Goal: Find specific page/section: Find specific page/section

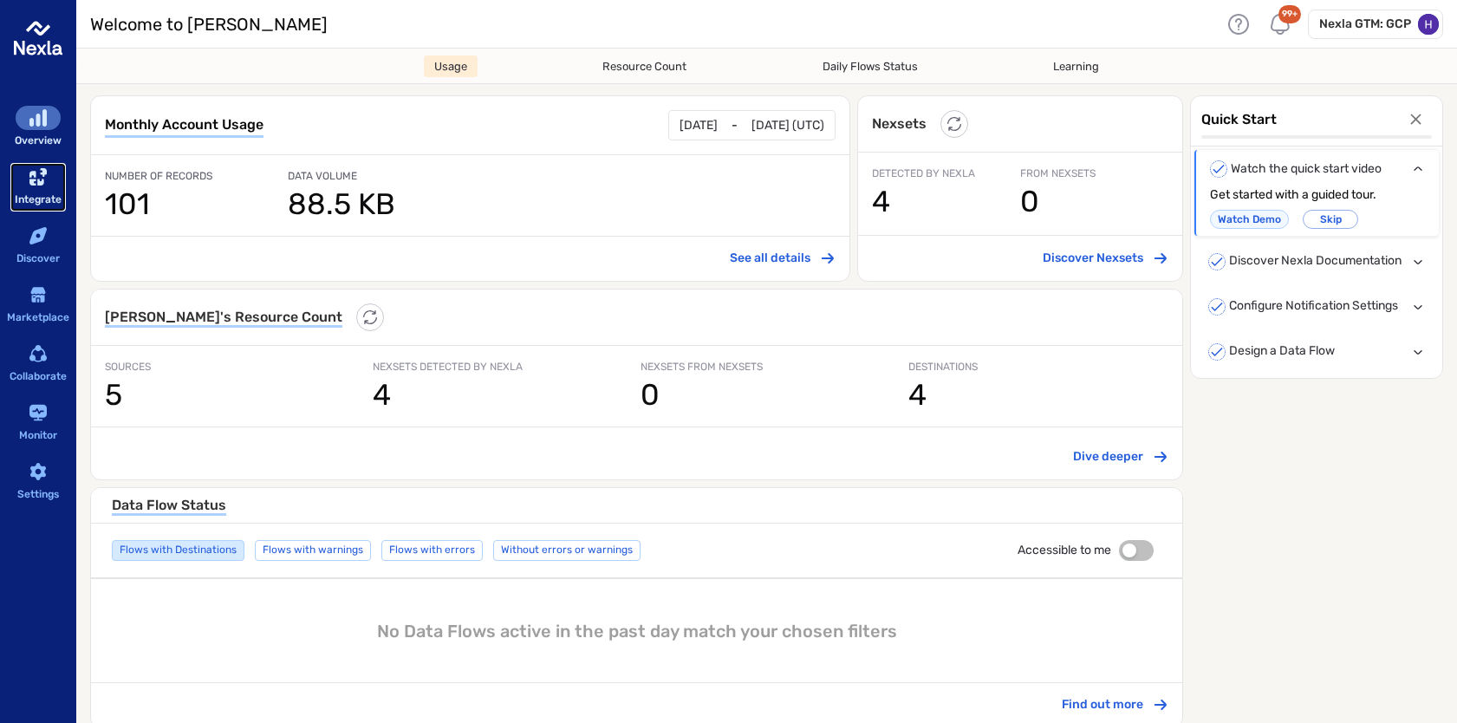
click at [36, 185] on icon "sidebar-container" at bounding box center [37, 176] width 17 height 17
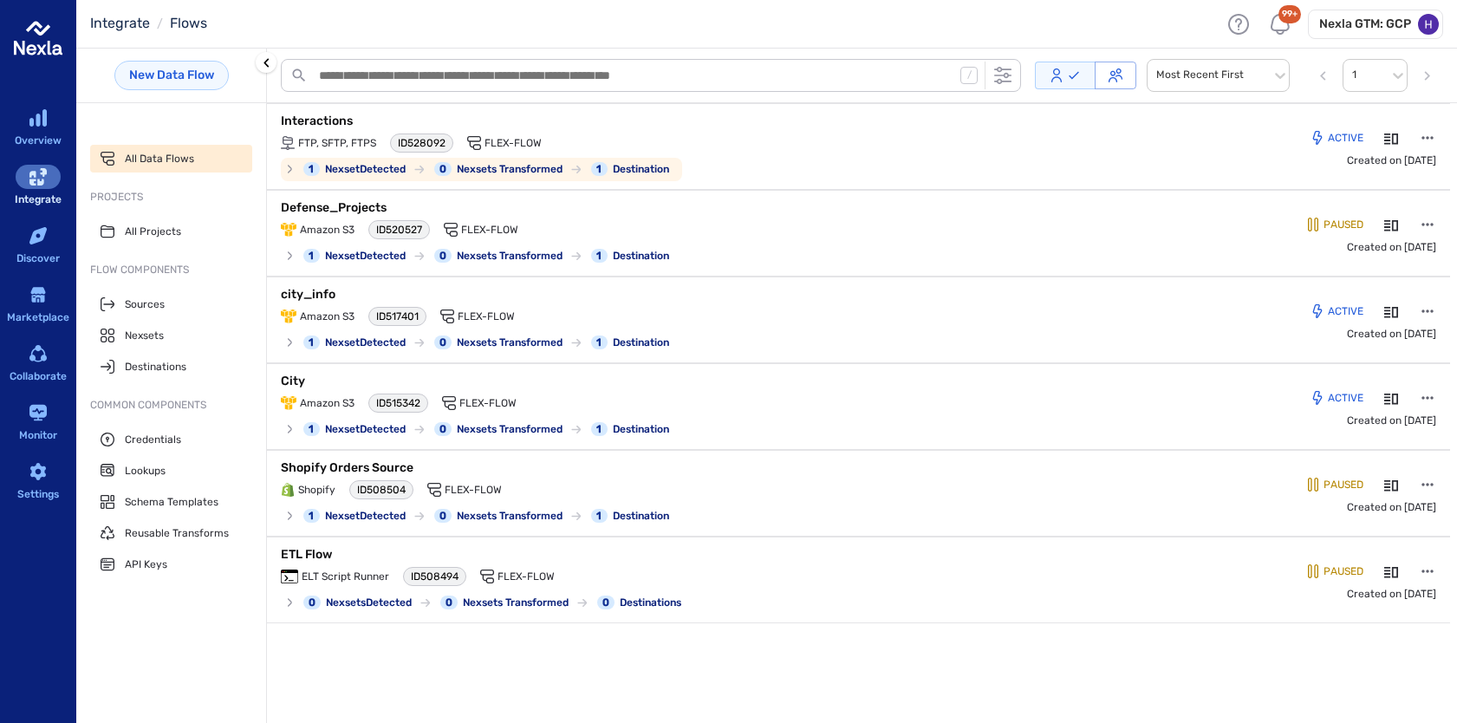
click at [308, 116] on p "Interactions" at bounding box center [497, 121] width 433 height 17
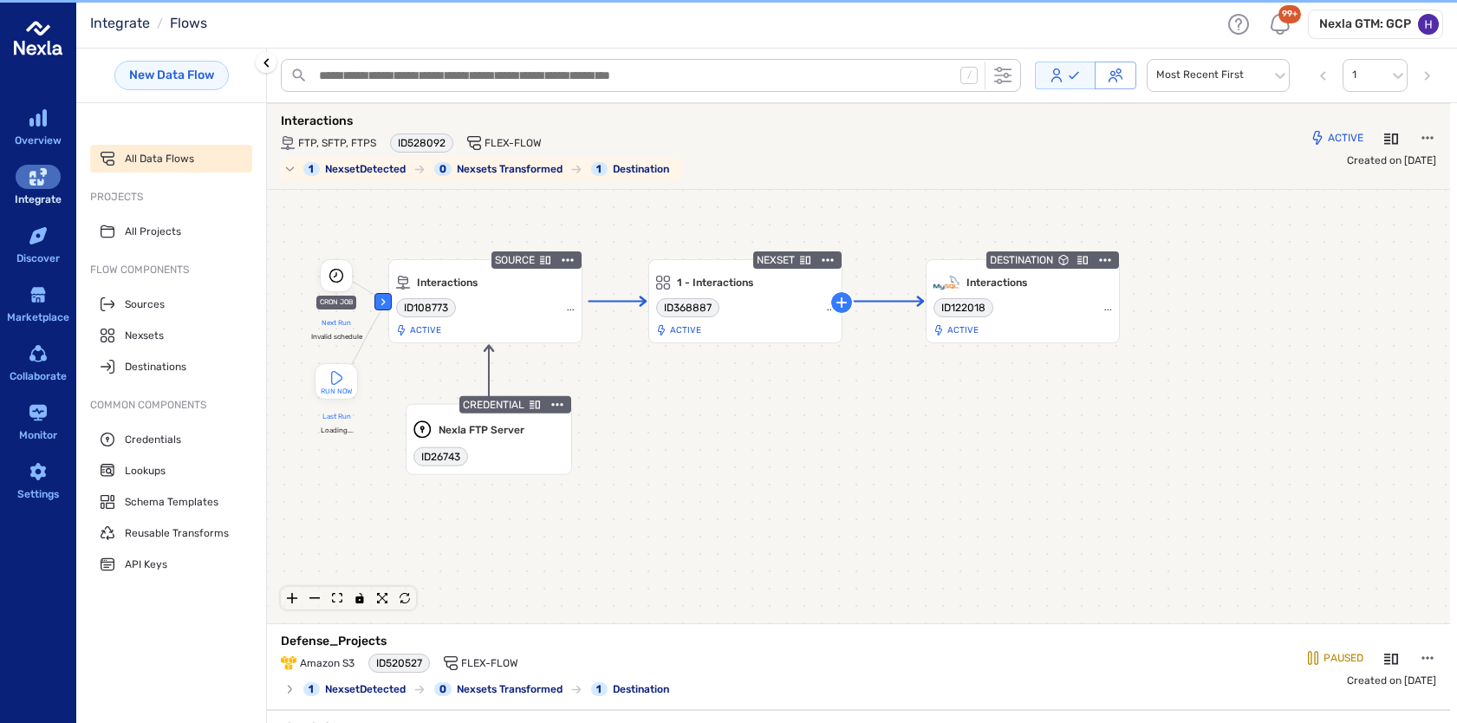
scroll to position [3, 0]
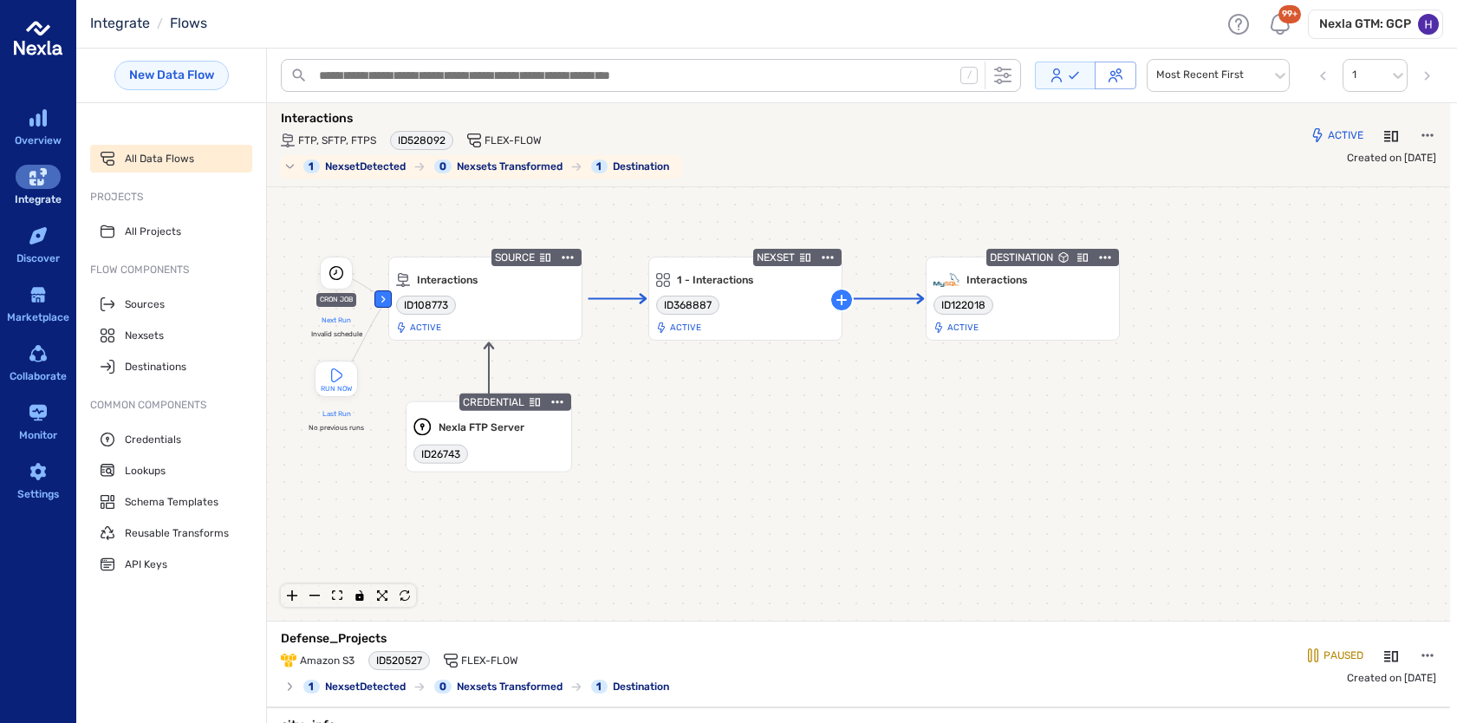
click at [308, 116] on p "Interactions" at bounding box center [497, 118] width 433 height 17
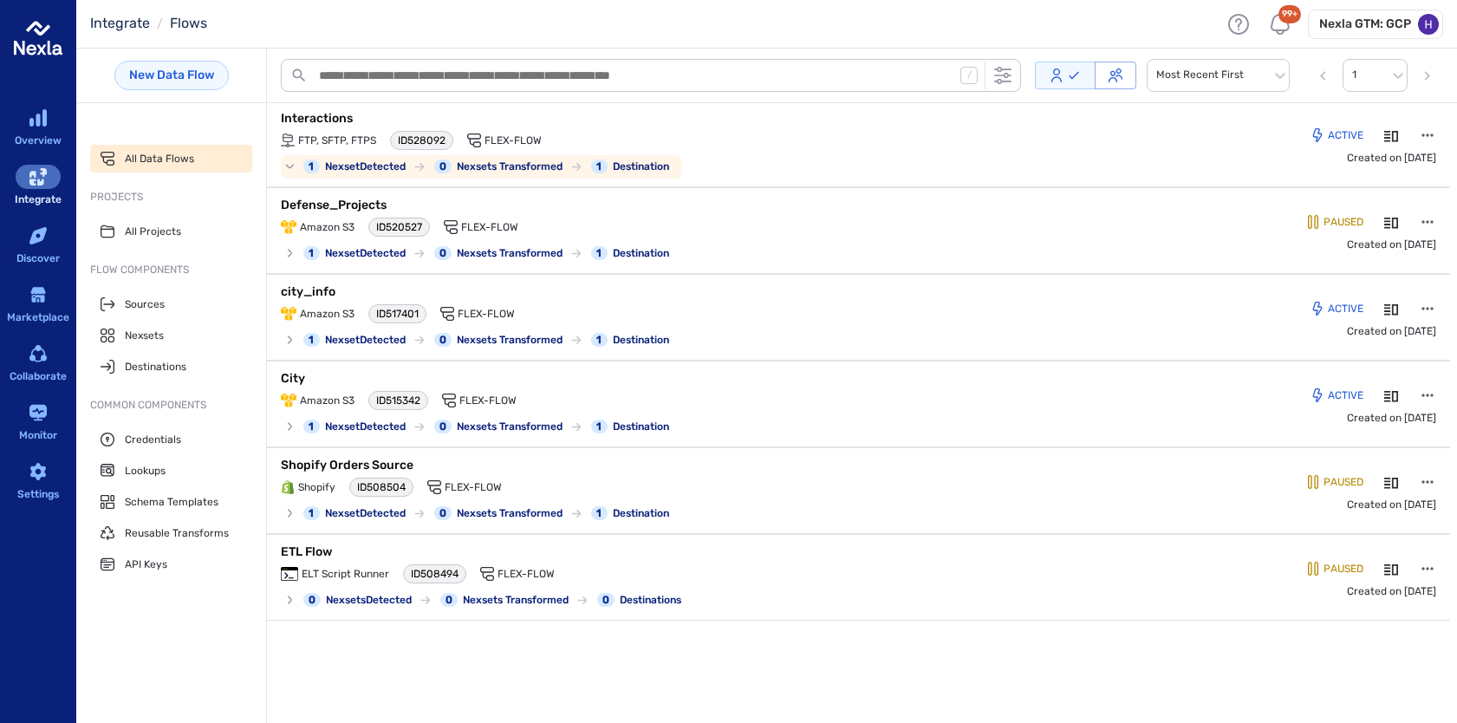
scroll to position [0, 0]
